Goal: Find specific page/section: Find specific page/section

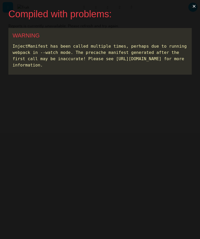
click at [193, 7] on button "×" at bounding box center [194, 6] width 12 height 13
